Goal: Communication & Community: Answer question/provide support

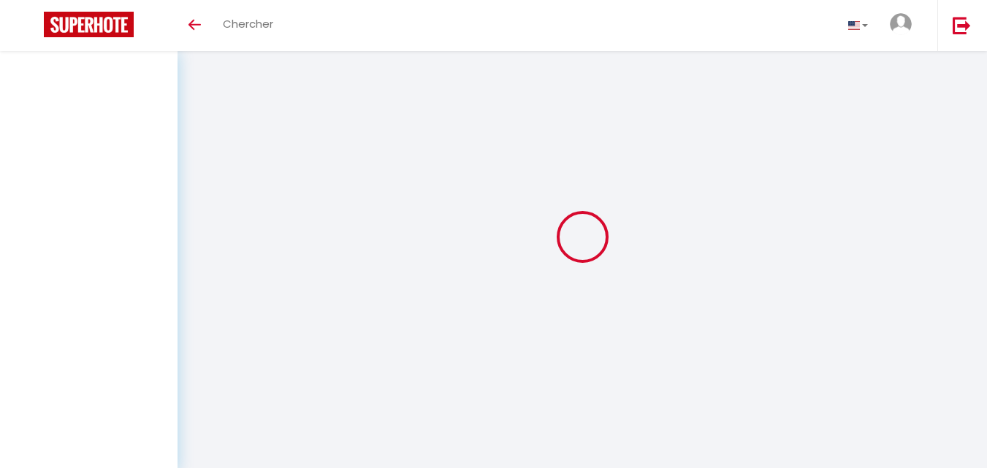
select select "message"
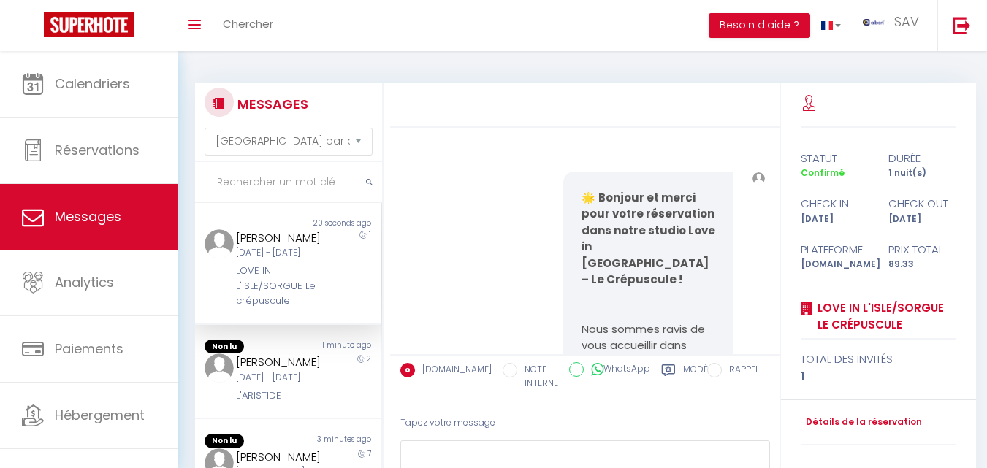
scroll to position [15824, 0]
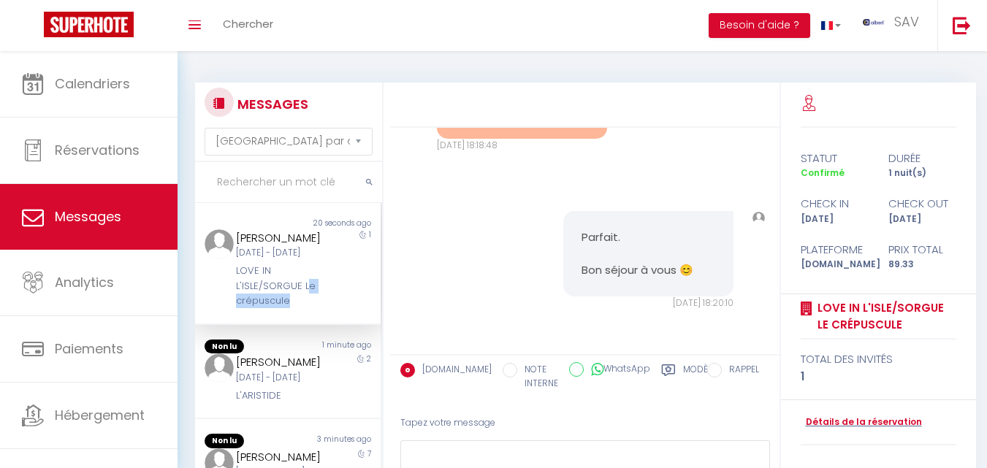
click at [310, 325] on div "Non lu 20 seconds ago kais Zouggart [DATE] - [DATE] LOVE IN L'ISLE/SORGUE Le cr…" at bounding box center [288, 264] width 186 height 122
click at [292, 260] on div "[DATE] - [DATE]" at bounding box center [280, 253] width 89 height 14
click at [289, 371] on div "[PERSON_NAME]" at bounding box center [280, 363] width 89 height 18
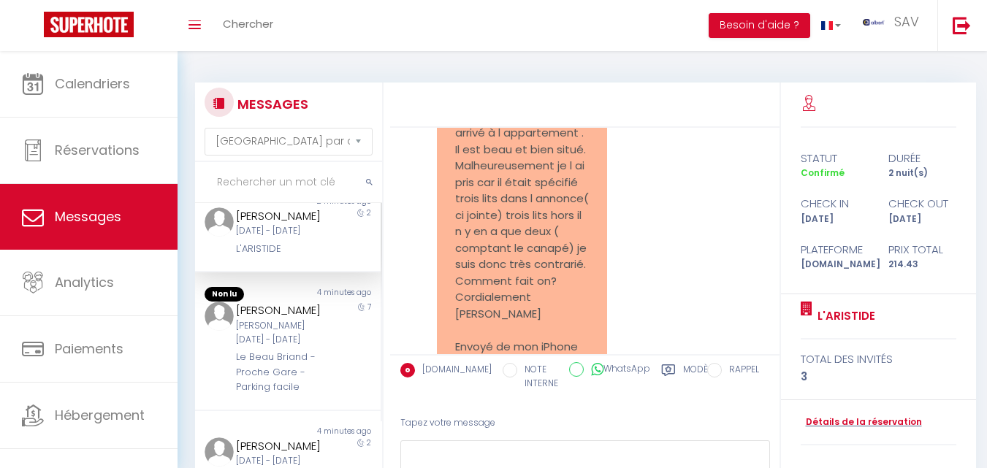
scroll to position [146, 0]
click at [280, 317] on div "[PERSON_NAME]" at bounding box center [280, 308] width 89 height 18
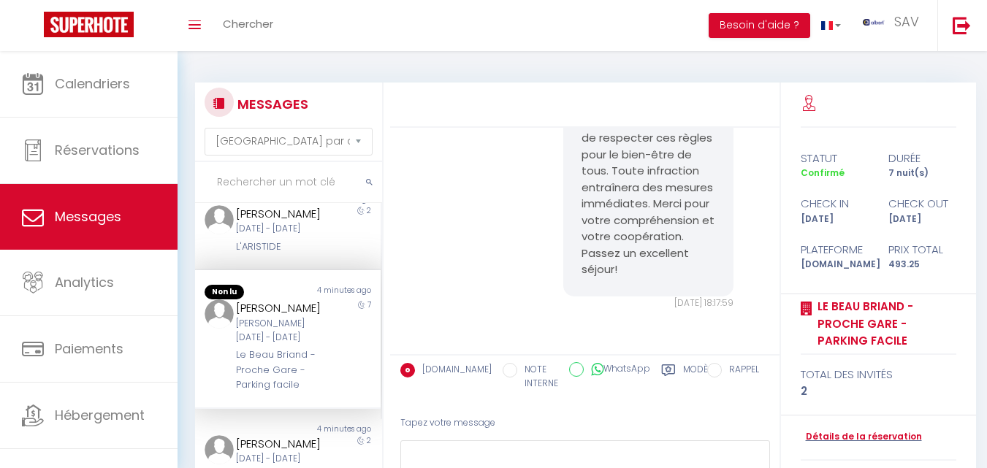
scroll to position [1943, 0]
click at [320, 247] on div "[PERSON_NAME] [DATE] - [DATE] L'ARISTIDE" at bounding box center [280, 230] width 108 height 50
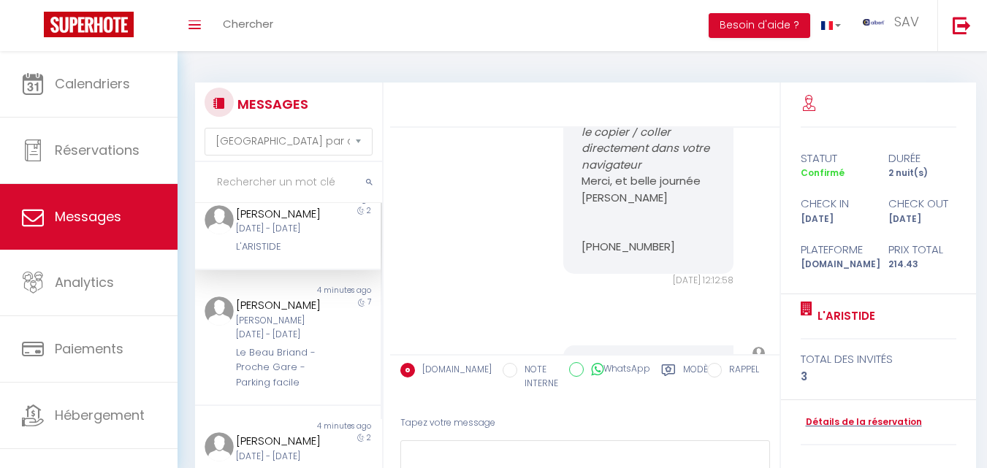
scroll to position [6329, 0]
